Goal: Task Accomplishment & Management: Manage account settings

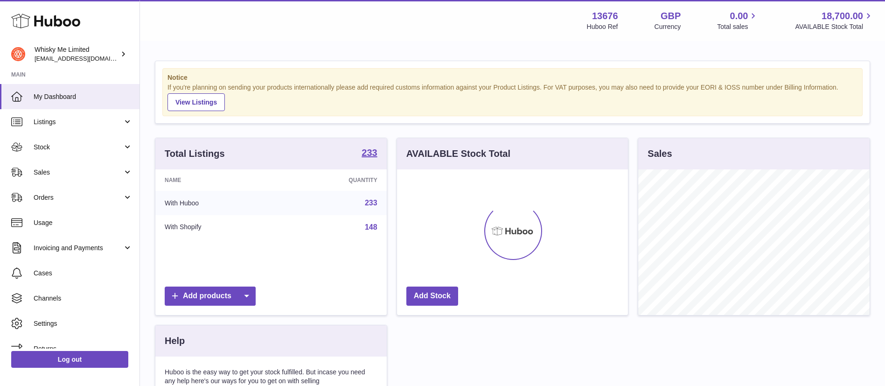
scroll to position [146, 231]
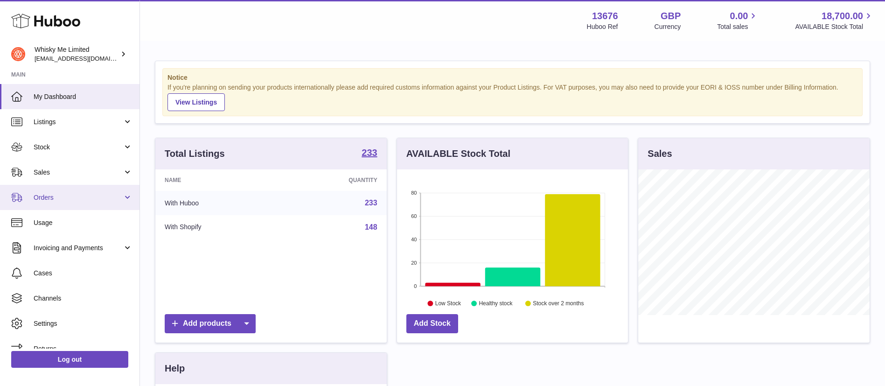
click at [105, 201] on span "Orders" at bounding box center [78, 197] width 89 height 9
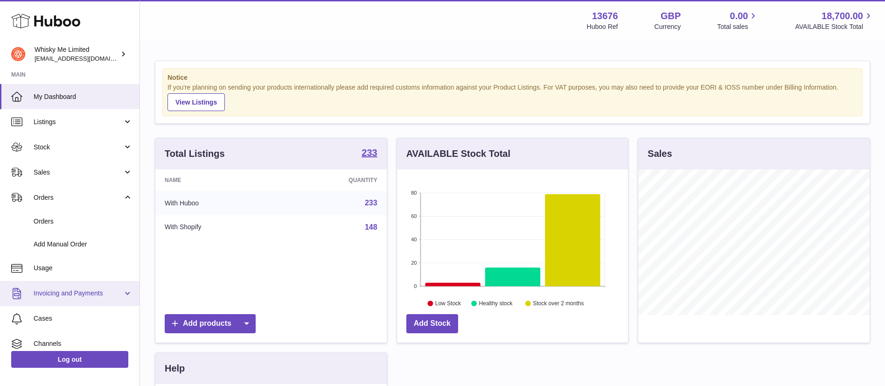
click at [98, 292] on span "Invoicing and Payments" at bounding box center [78, 293] width 89 height 9
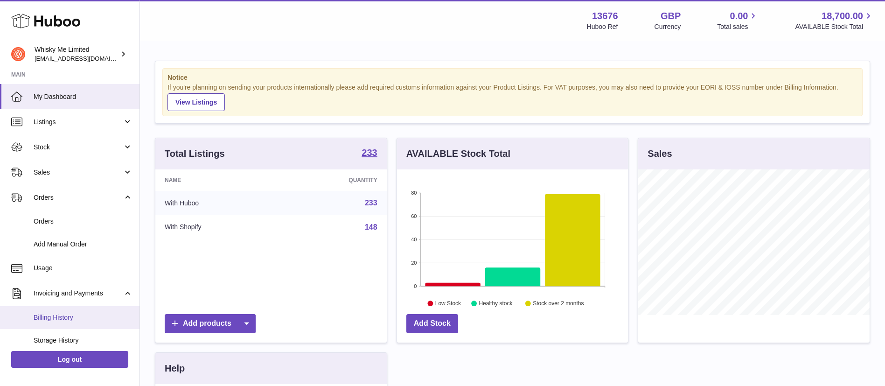
click at [82, 317] on span "Billing History" at bounding box center [83, 317] width 99 height 9
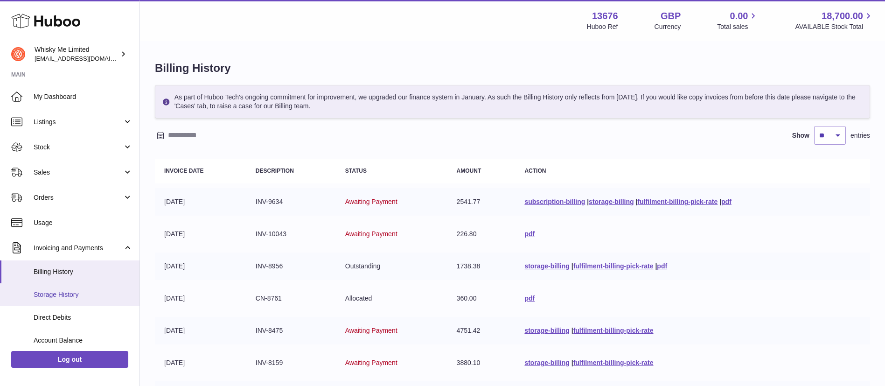
click at [81, 296] on span "Storage History" at bounding box center [83, 294] width 99 height 9
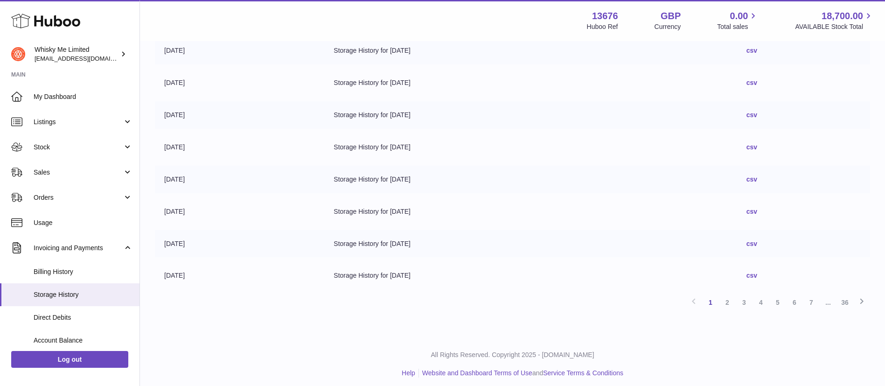
scroll to position [218, 0]
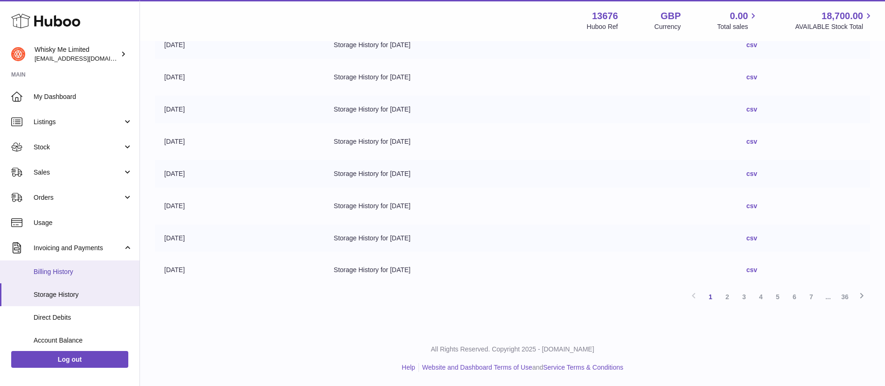
click at [112, 268] on span "Billing History" at bounding box center [83, 271] width 99 height 9
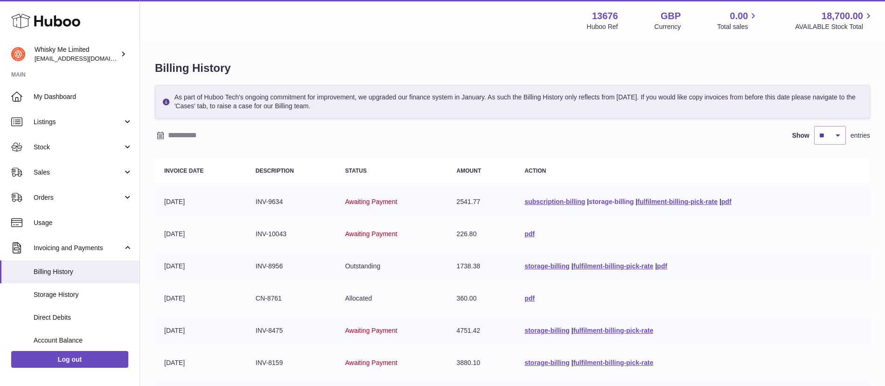
click at [610, 199] on link "storage-billing" at bounding box center [611, 201] width 45 height 7
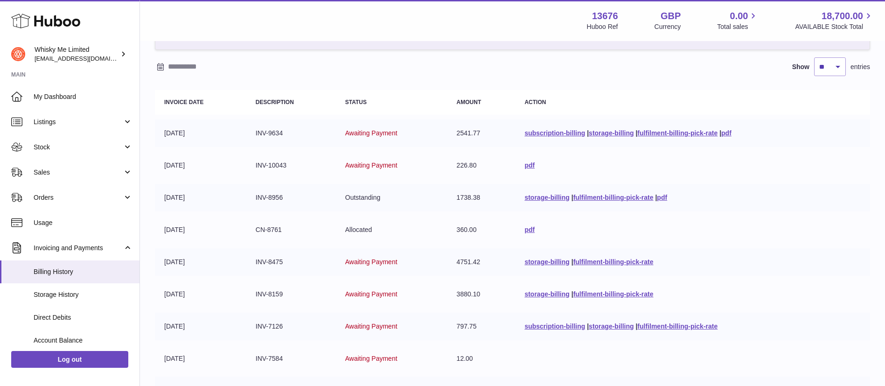
scroll to position [70, 0]
click at [539, 194] on link "storage-billing" at bounding box center [546, 196] width 45 height 7
click at [529, 259] on link "storage-billing" at bounding box center [546, 260] width 45 height 7
click at [530, 292] on link "storage-billing" at bounding box center [546, 292] width 45 height 7
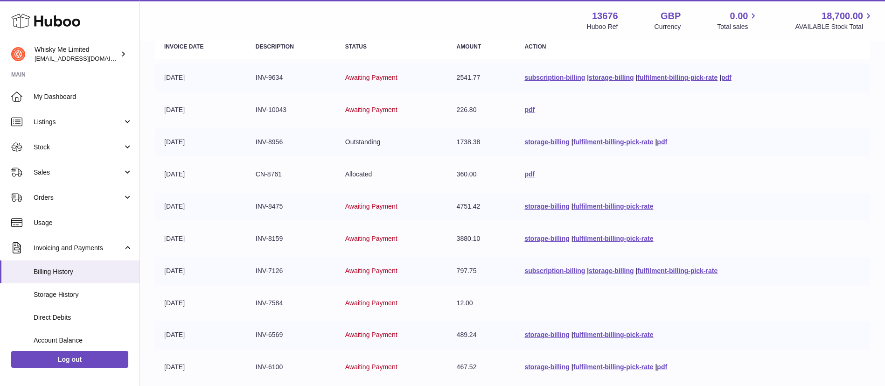
scroll to position [221, 0]
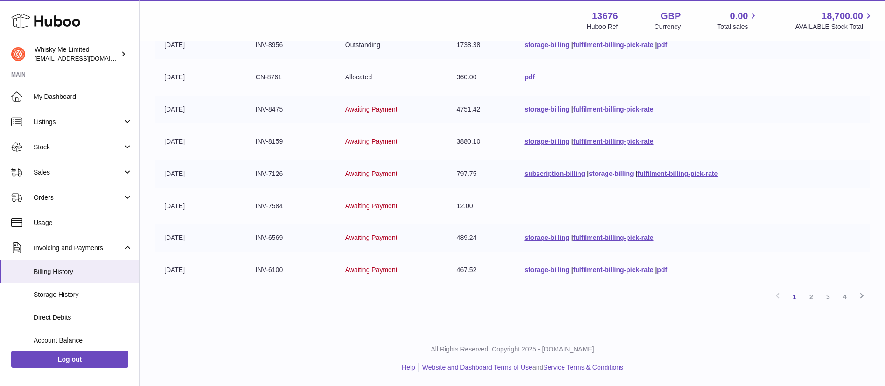
click at [597, 175] on link "storage-billing" at bounding box center [611, 173] width 45 height 7
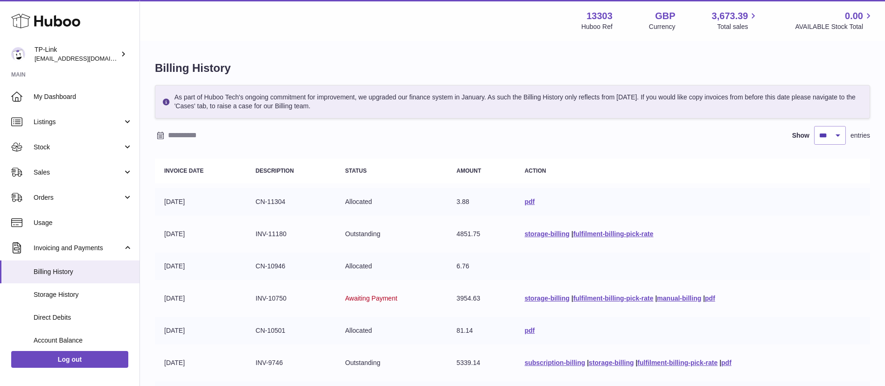
select select "***"
